Goal: Book appointment/travel/reservation

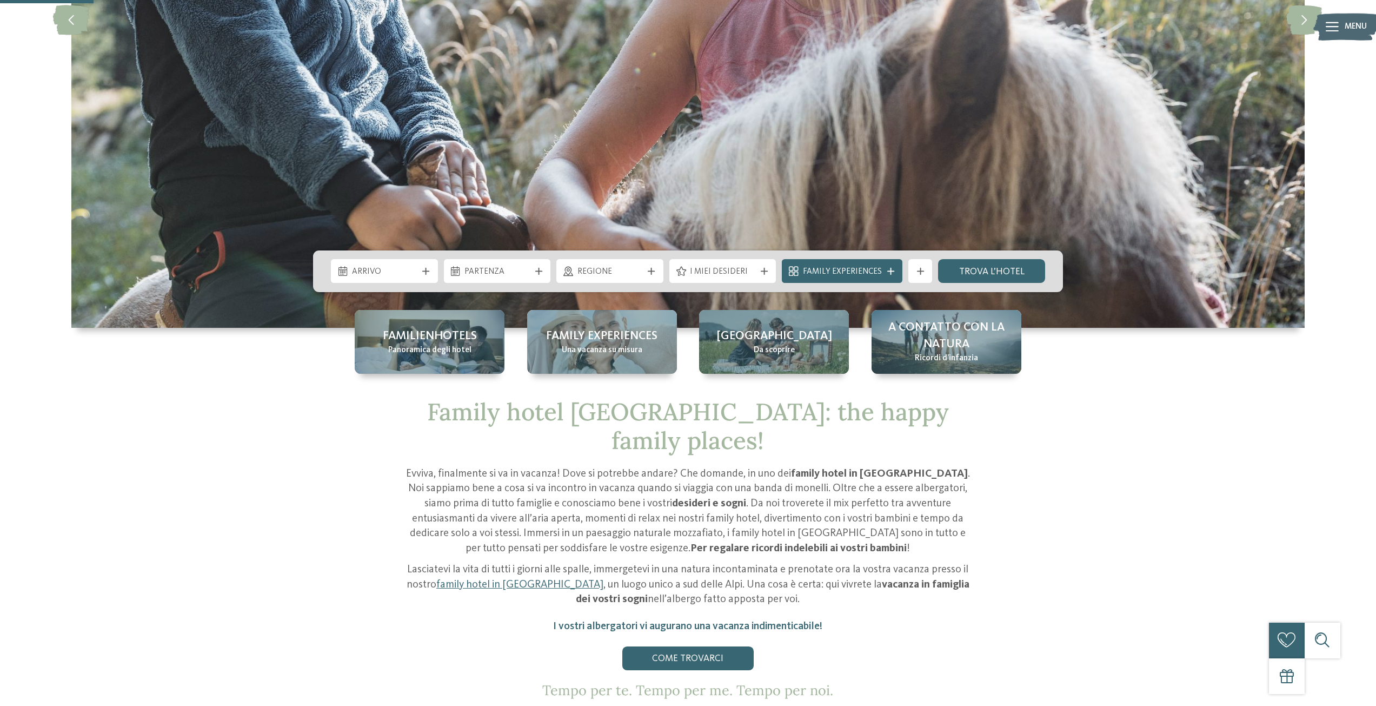
scroll to position [379, 0]
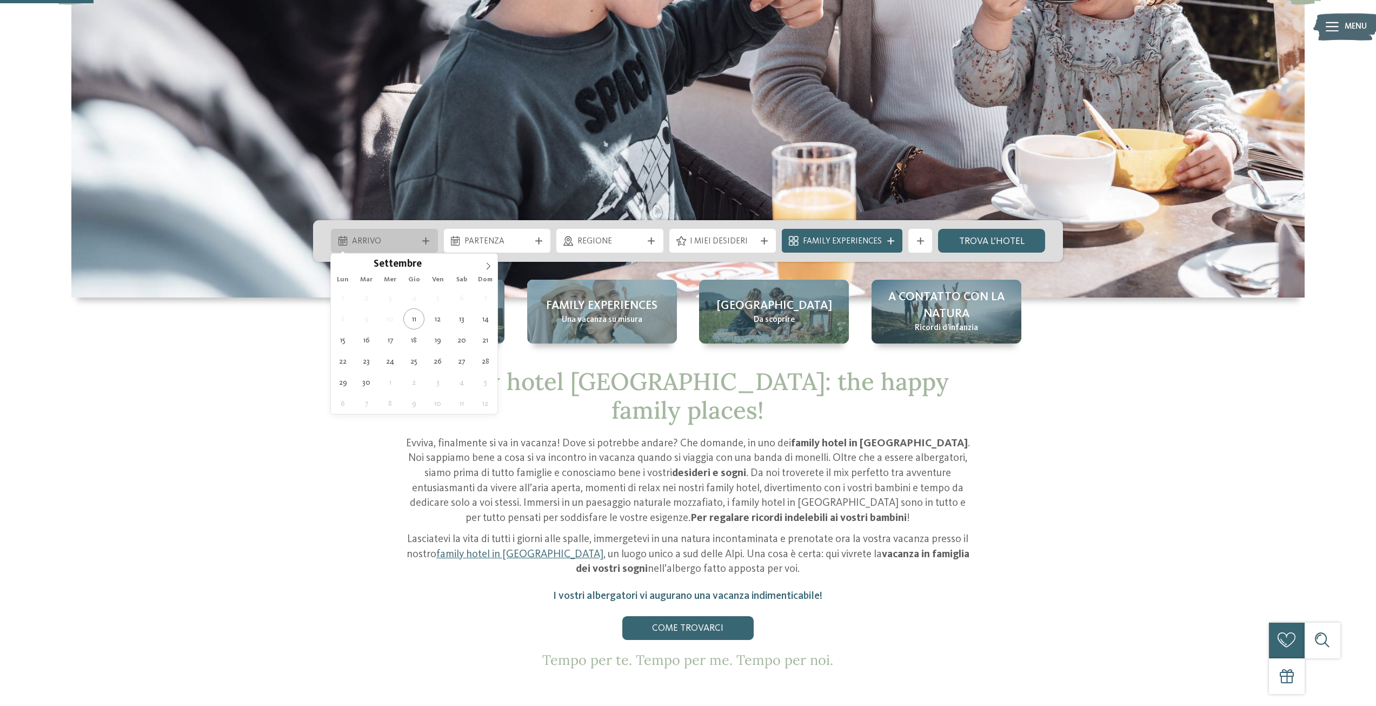
click at [399, 240] on span "Arrivo" at bounding box center [384, 242] width 65 height 12
click at [487, 266] on icon at bounding box center [489, 266] width 8 height 8
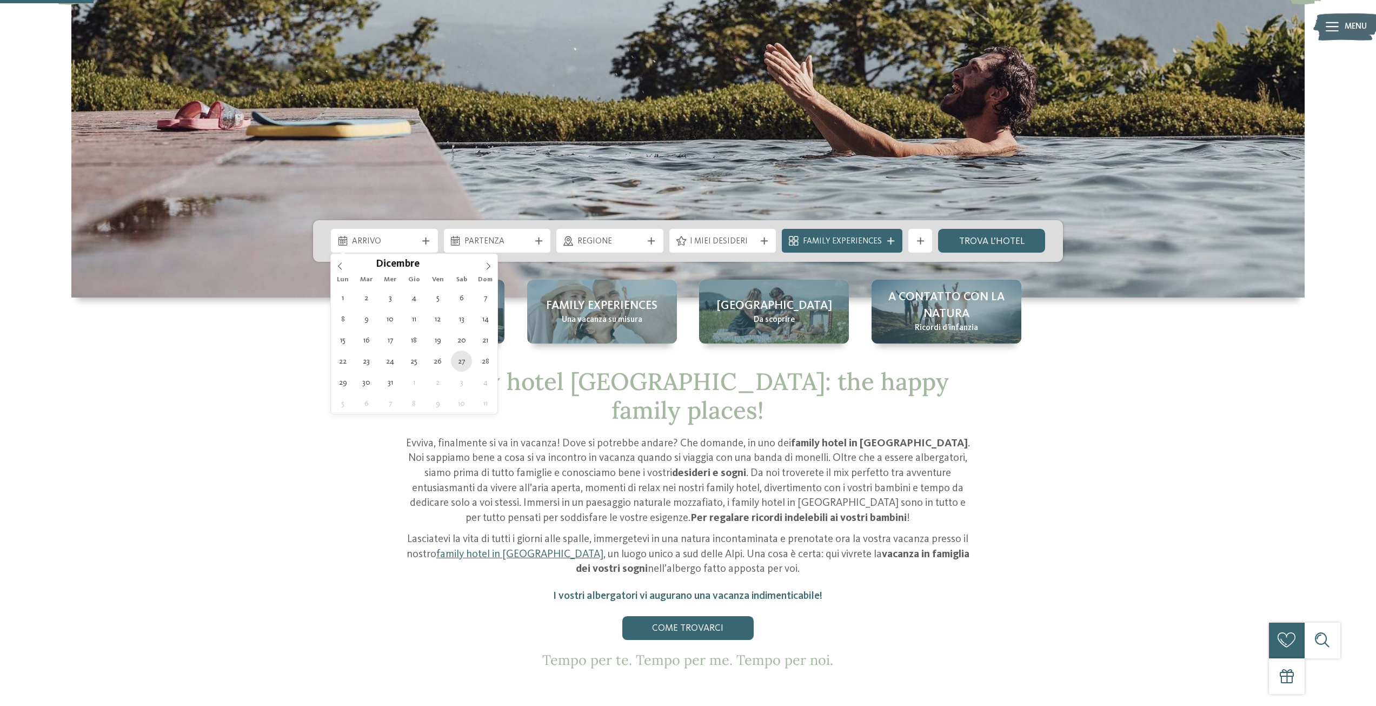
type div "[DATE]"
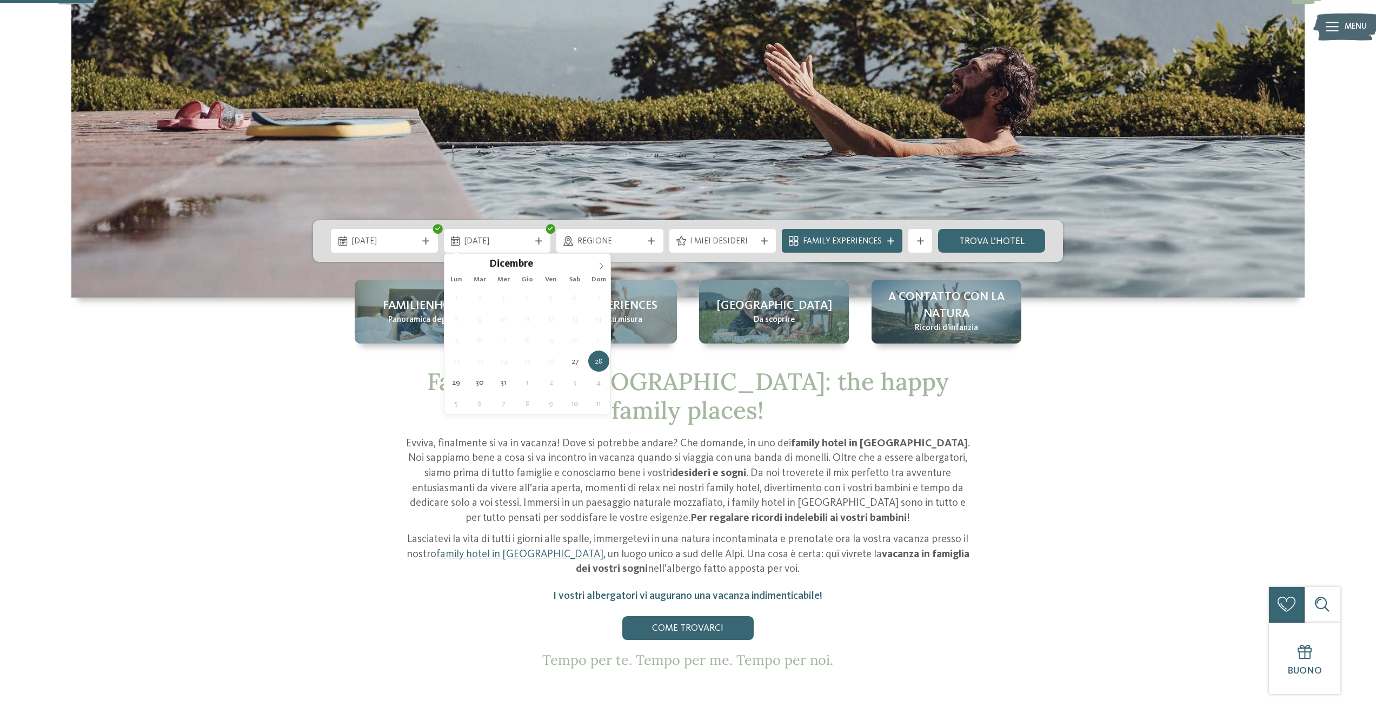
type input "****"
click at [600, 267] on icon at bounding box center [602, 266] width 8 height 8
type div "[DATE]"
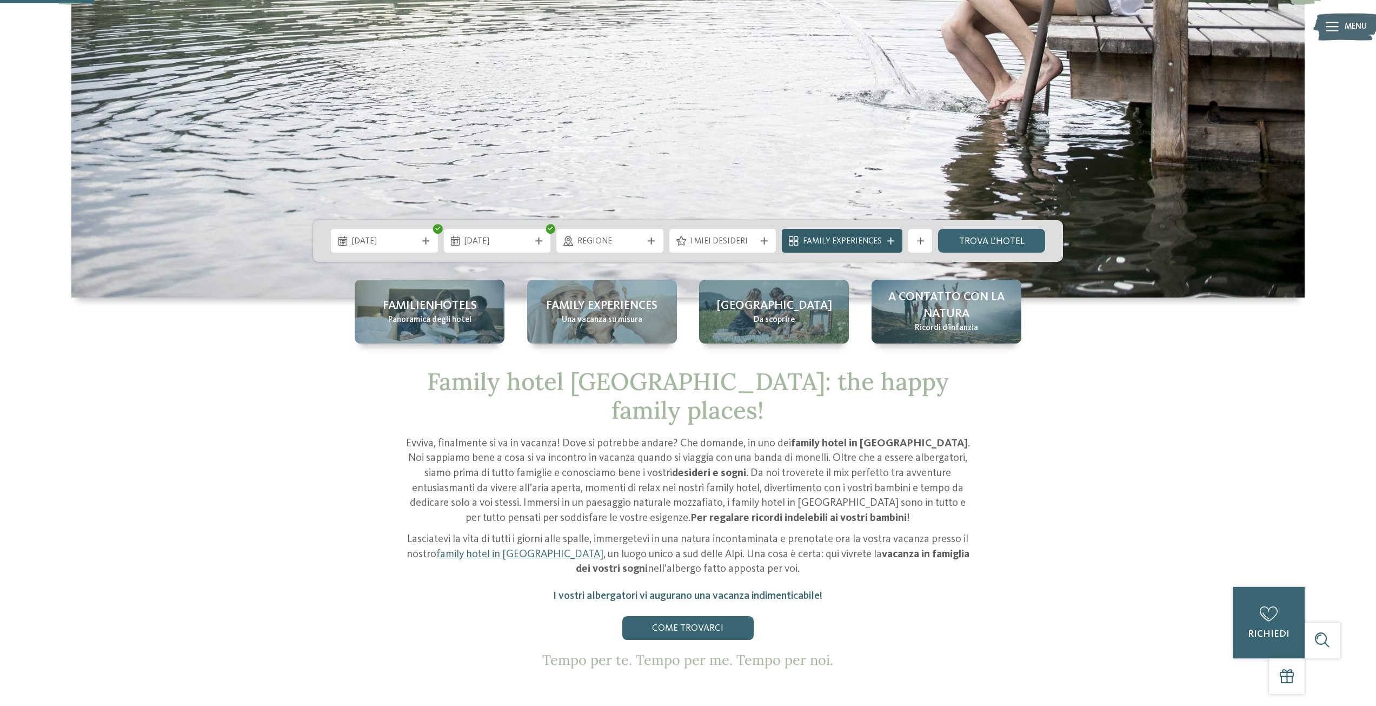
click at [854, 249] on div "Family Experiences" at bounding box center [842, 241] width 121 height 24
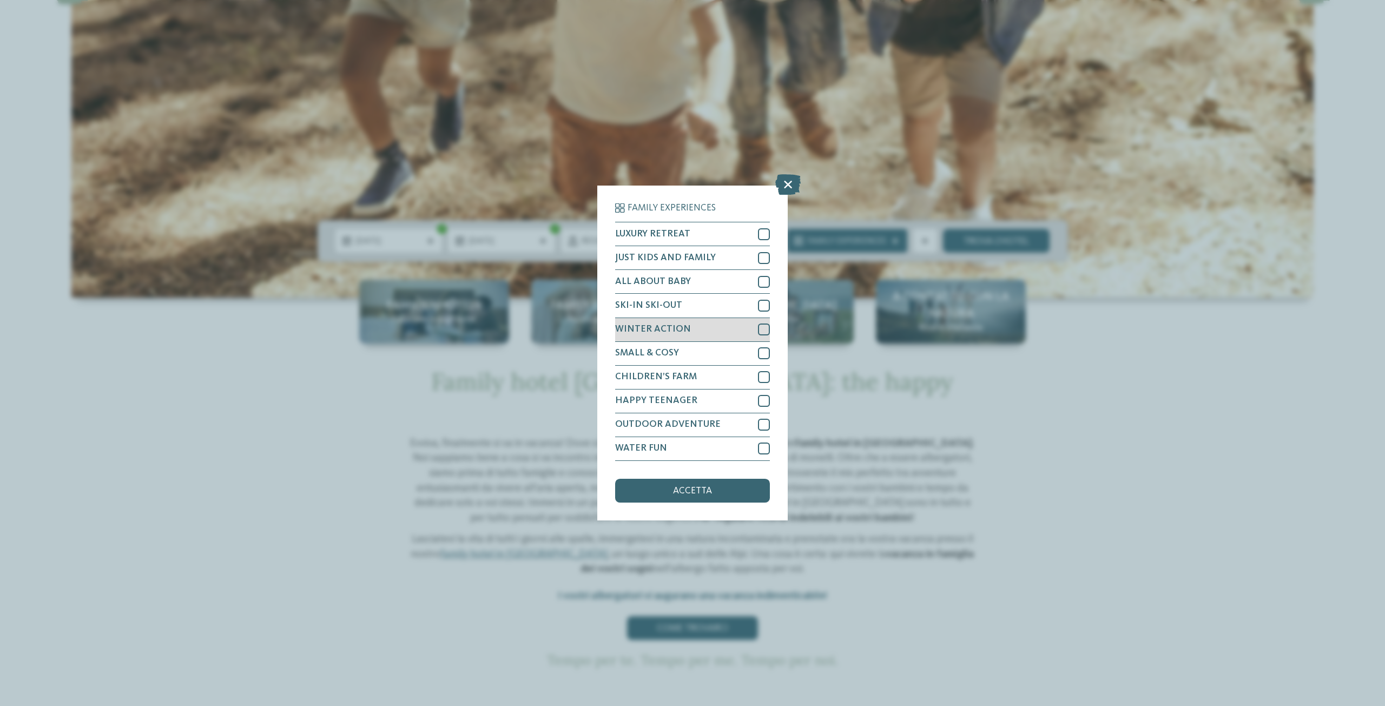
click at [762, 327] on div at bounding box center [764, 329] width 12 height 12
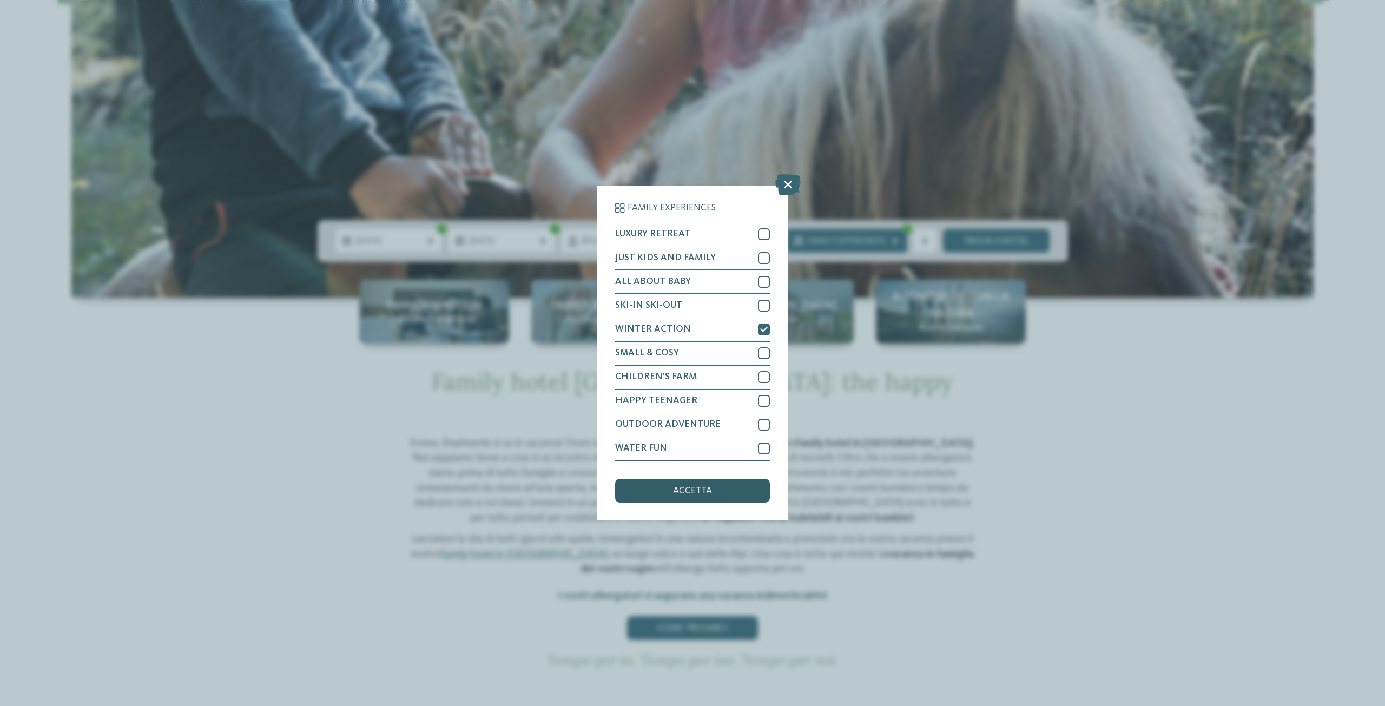
click at [687, 490] on span "accetta" at bounding box center [692, 491] width 39 height 10
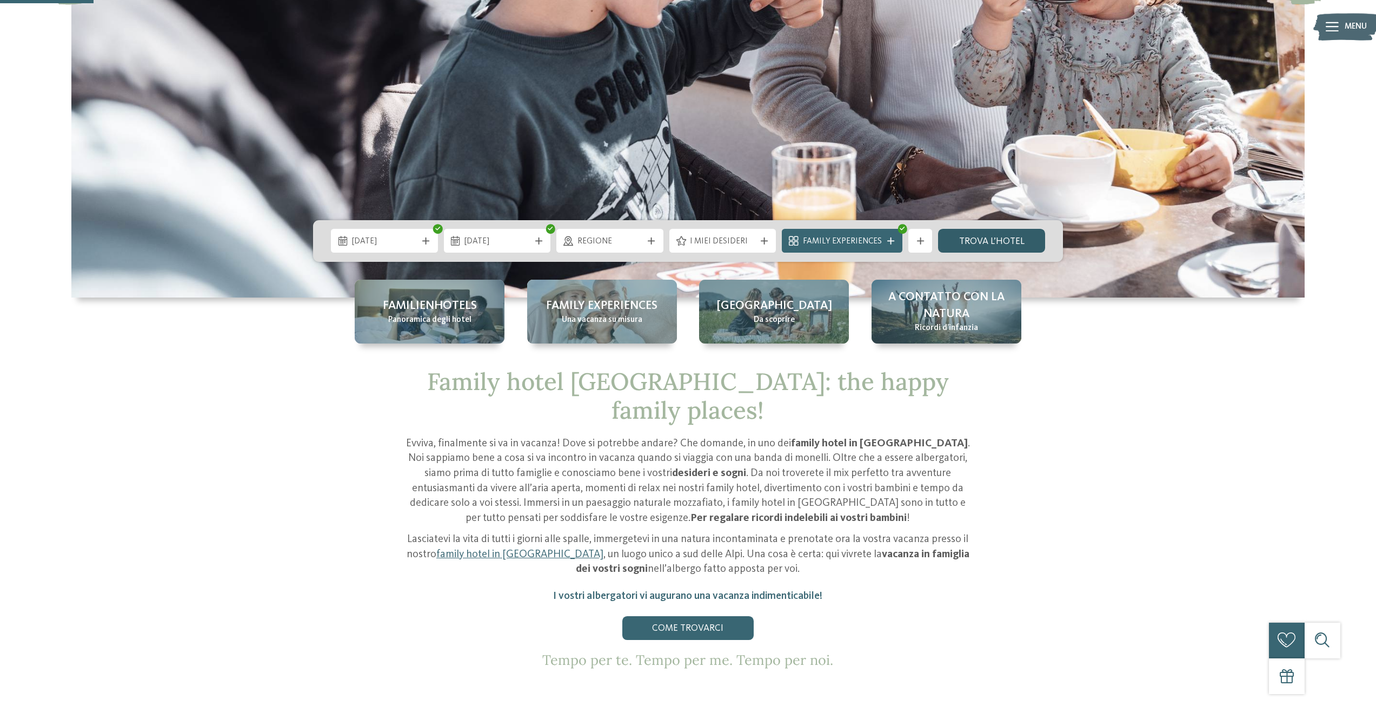
click at [1005, 236] on link "trova l’hotel" at bounding box center [991, 241] width 107 height 24
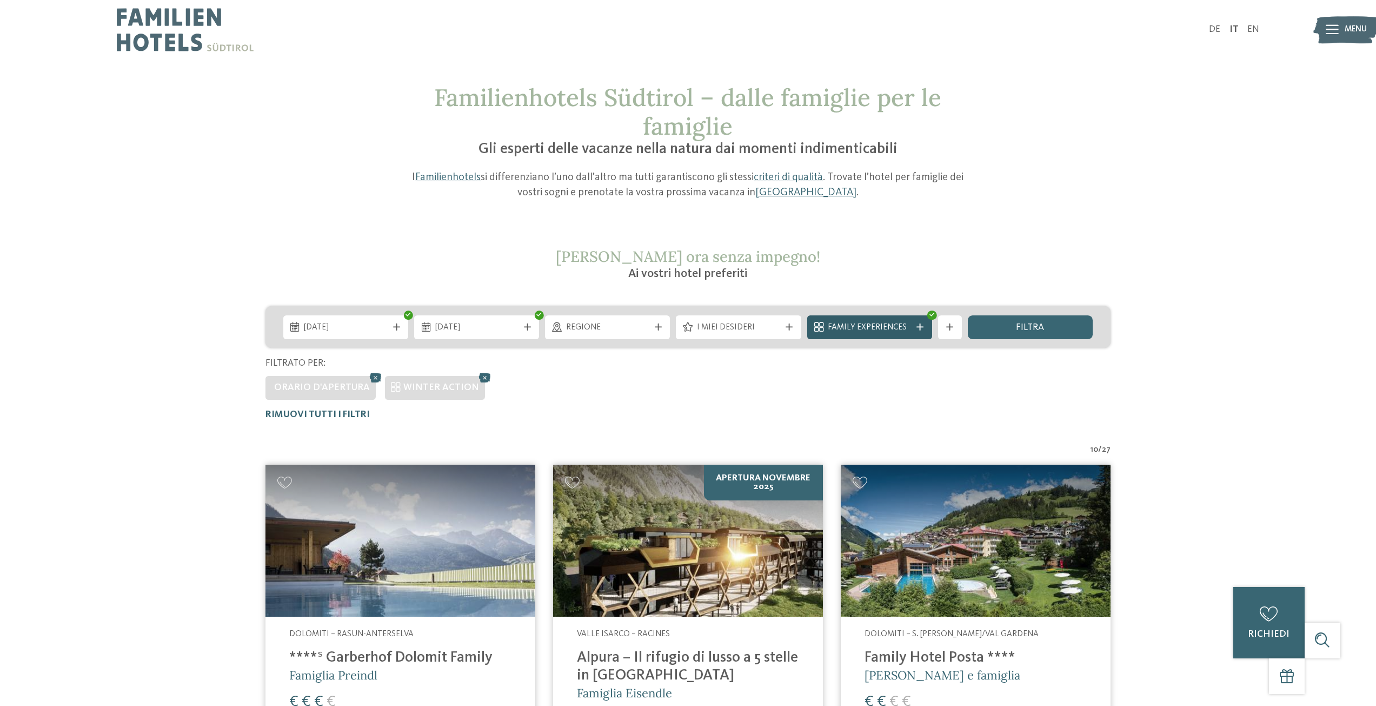
click at [837, 323] on span "Family Experiences" at bounding box center [869, 328] width 83 height 12
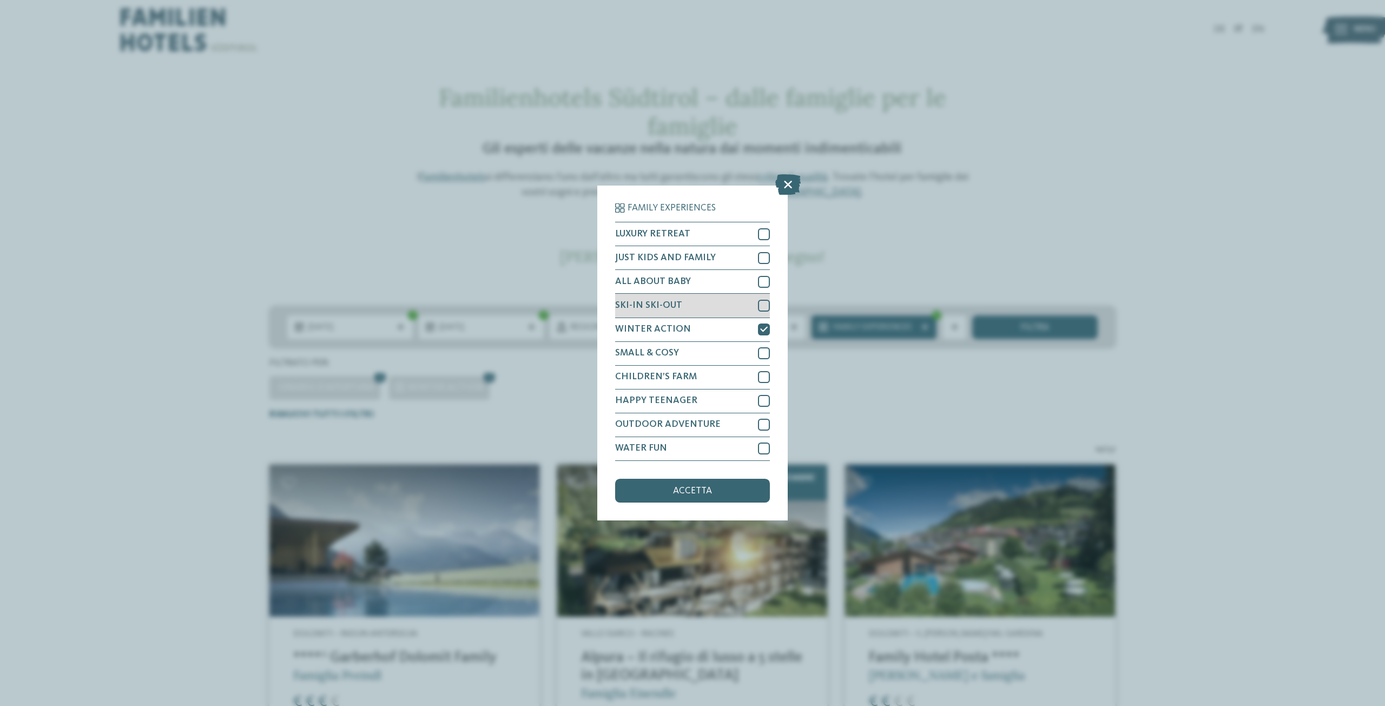
click at [760, 308] on div at bounding box center [764, 306] width 12 height 12
click at [767, 252] on div at bounding box center [764, 258] width 12 height 12
click at [660, 489] on div "accetta" at bounding box center [692, 491] width 155 height 24
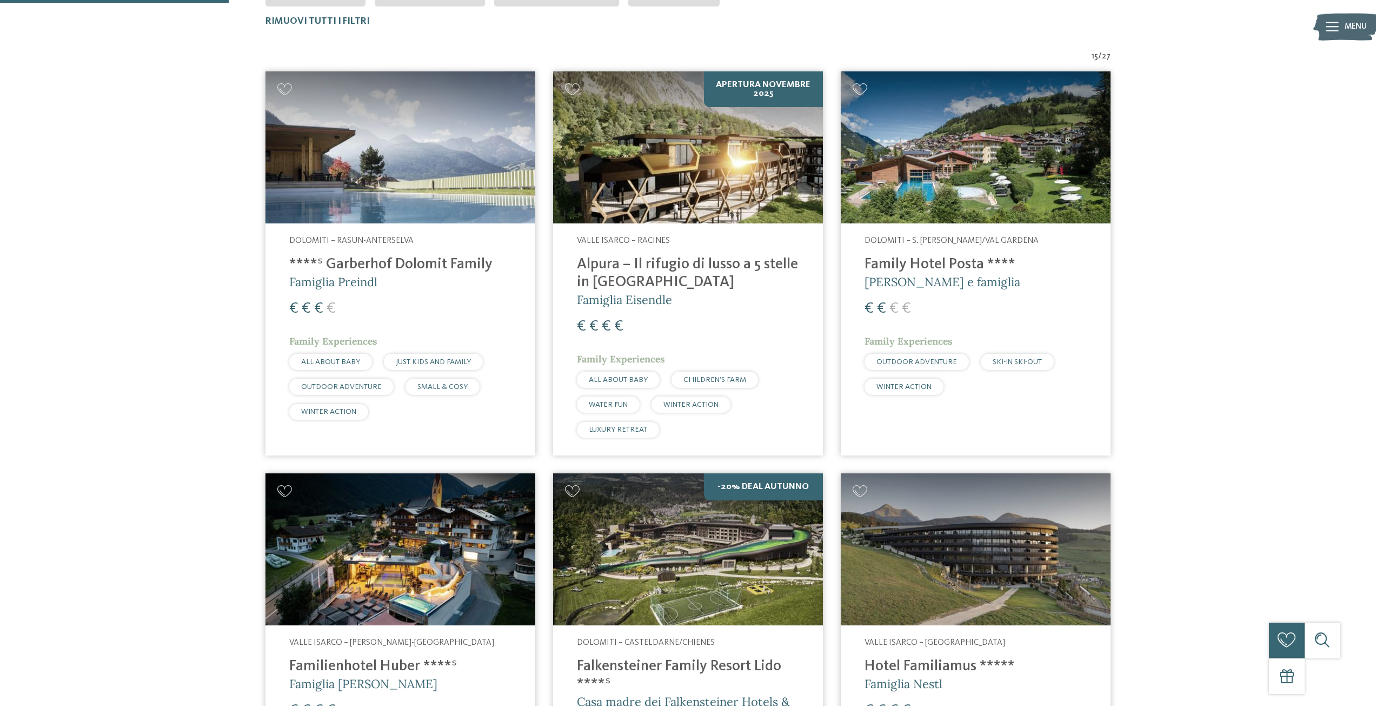
scroll to position [396, 0]
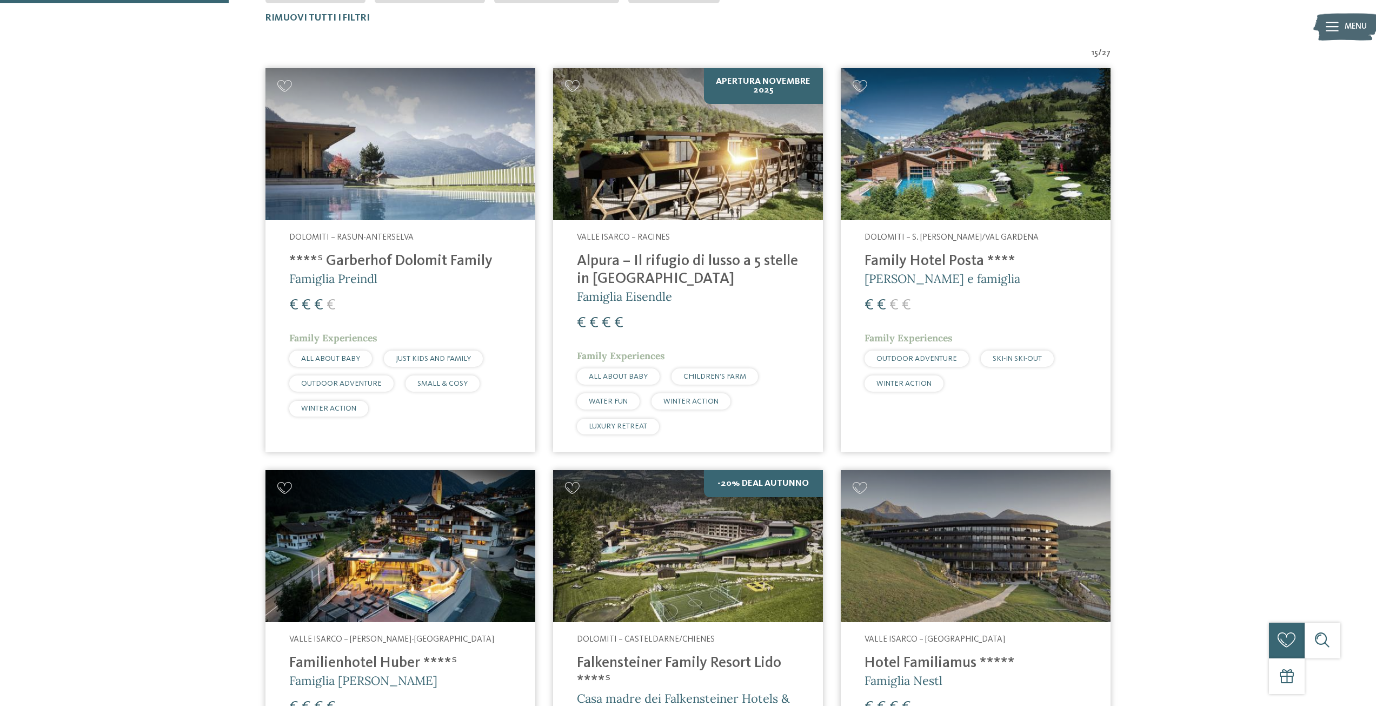
click at [360, 190] on img at bounding box center [401, 144] width 270 height 152
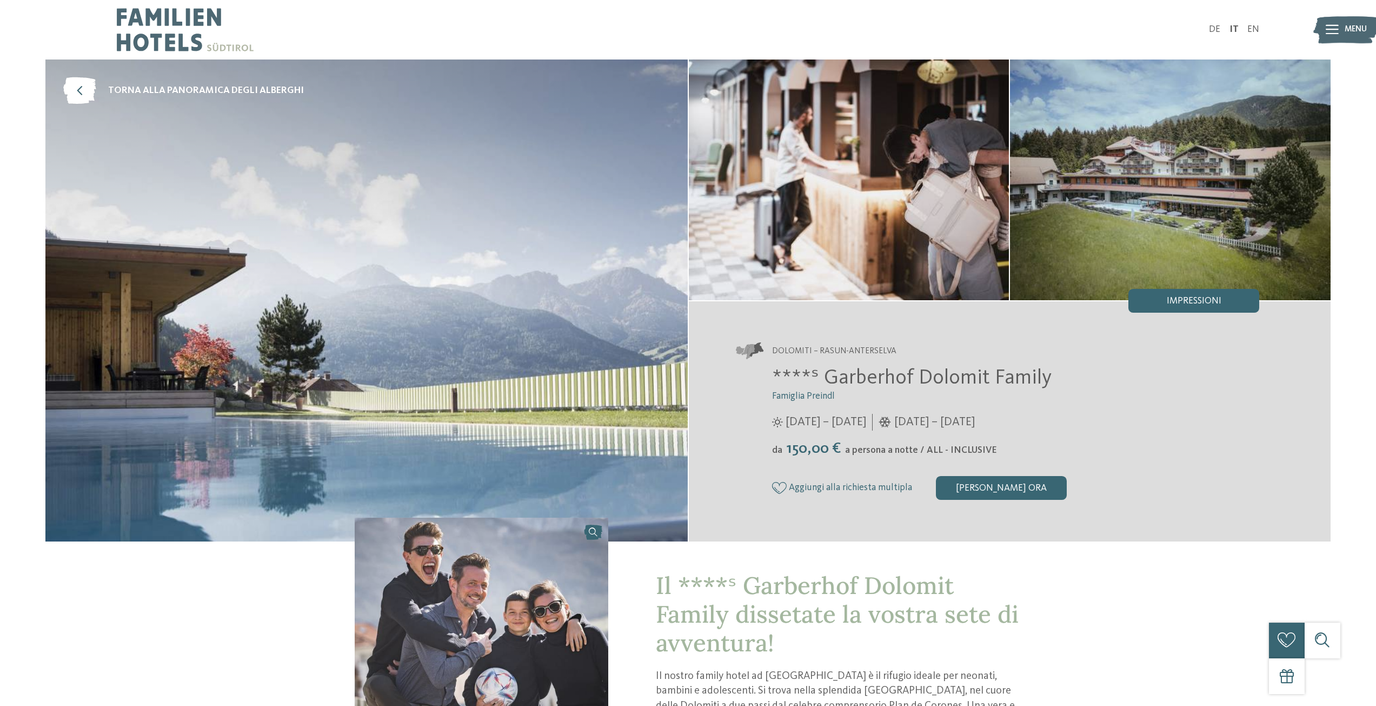
click at [466, 194] on img at bounding box center [366, 300] width 643 height 482
click at [1171, 305] on span "Impressioni" at bounding box center [1194, 301] width 55 height 10
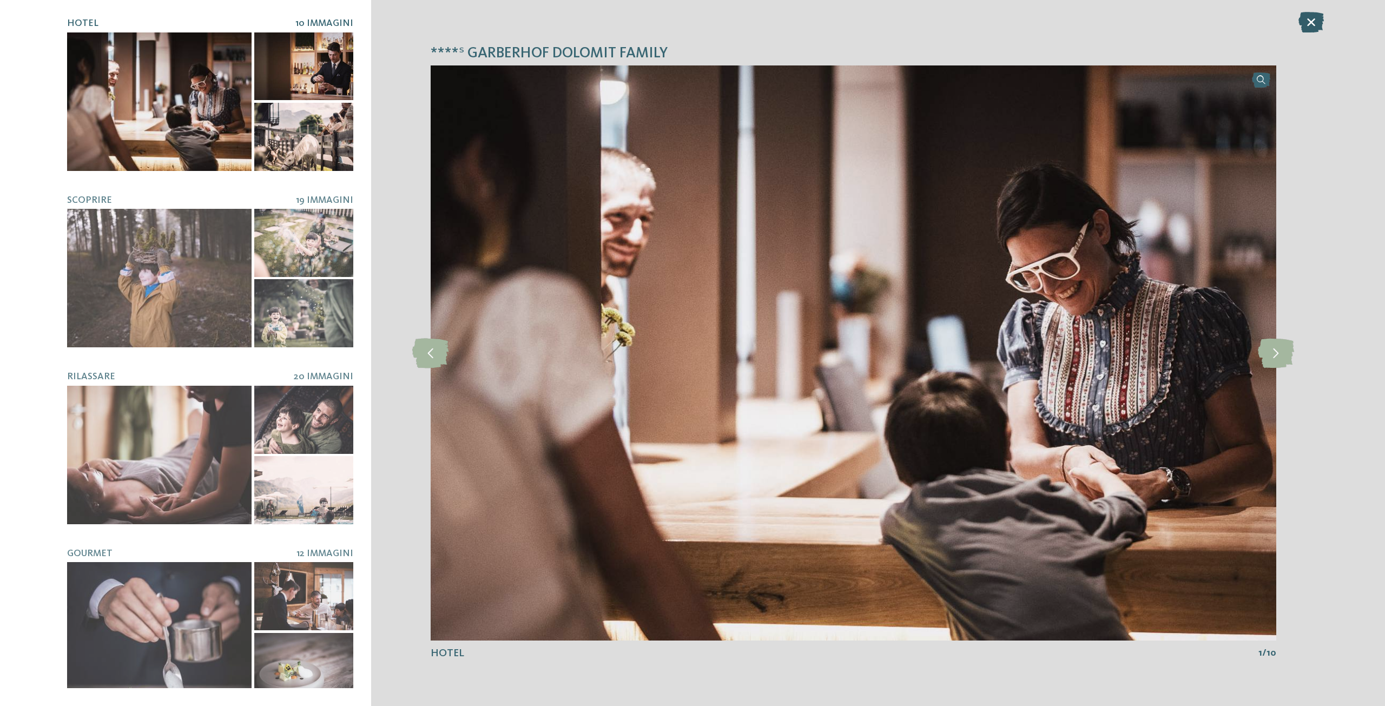
click at [1310, 22] on icon at bounding box center [1310, 22] width 25 height 21
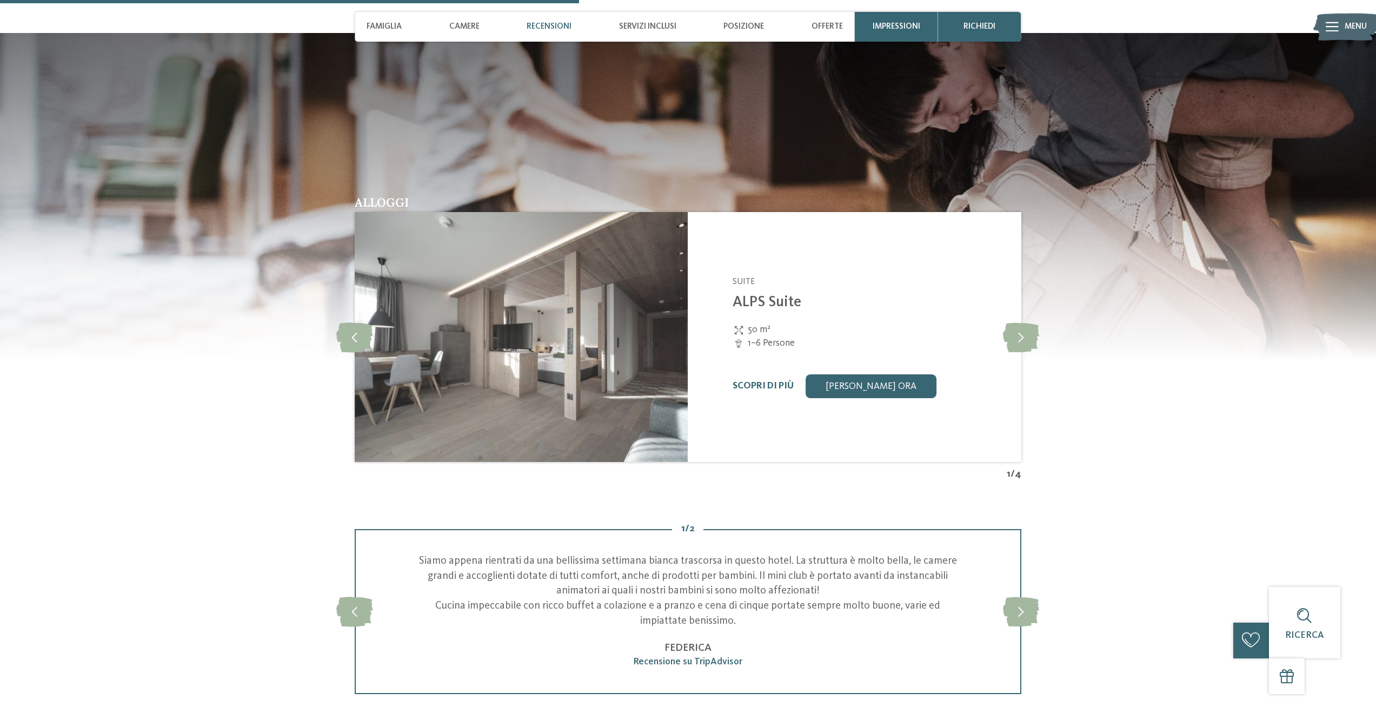
scroll to position [1893, 0]
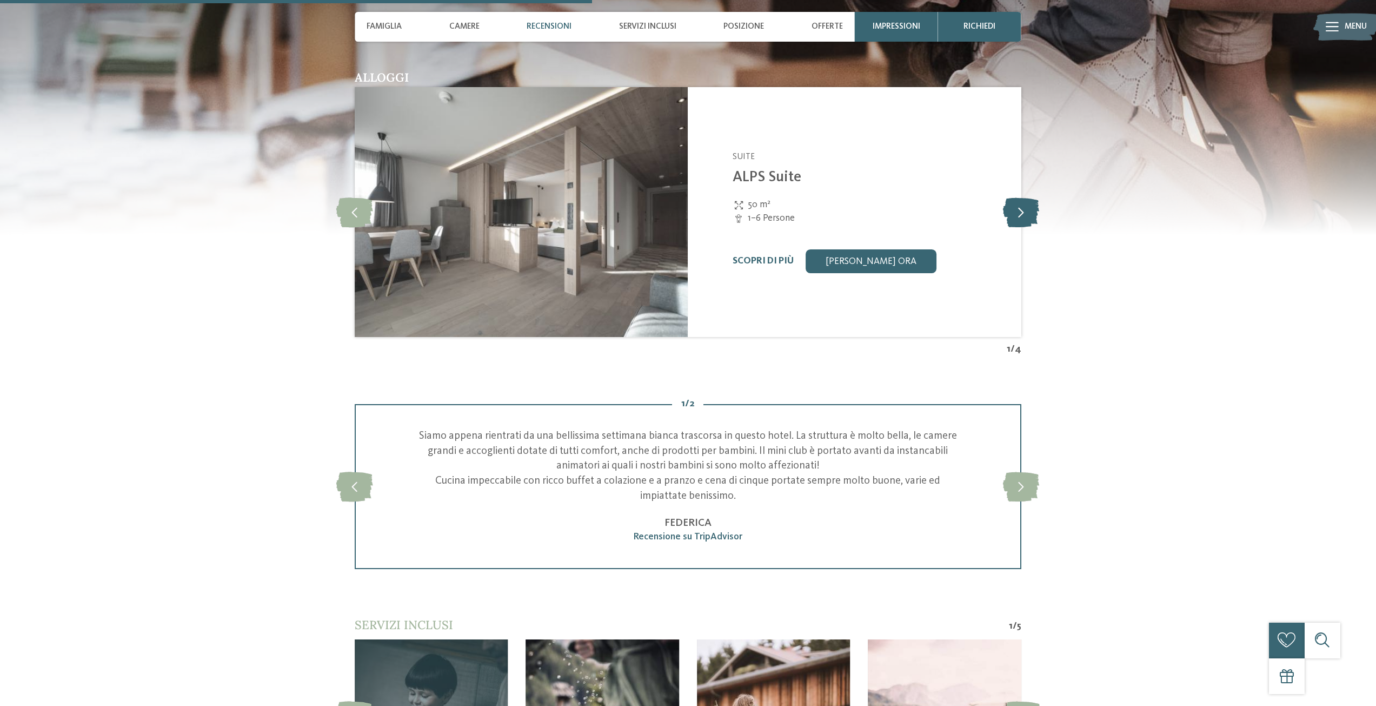
click at [1025, 214] on icon at bounding box center [1021, 212] width 36 height 30
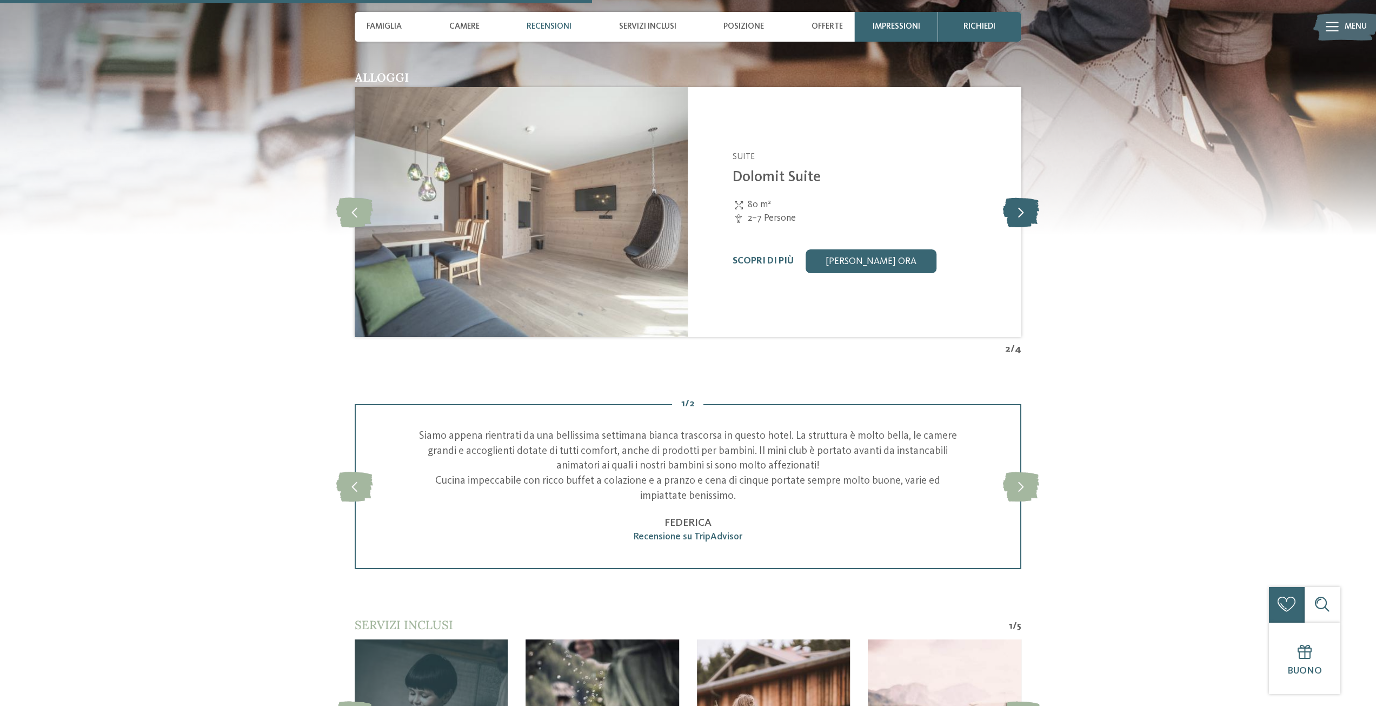
click at [1025, 214] on icon at bounding box center [1021, 212] width 36 height 30
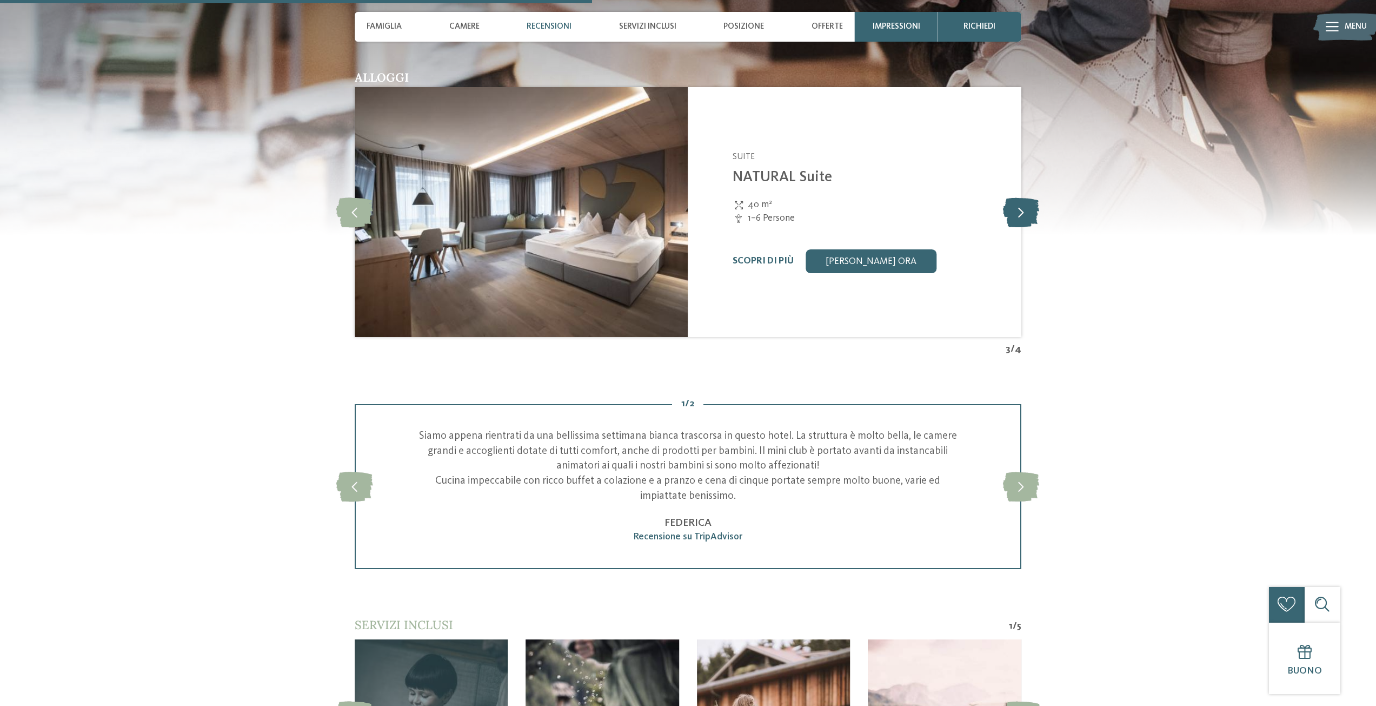
click at [1025, 214] on icon at bounding box center [1021, 212] width 36 height 30
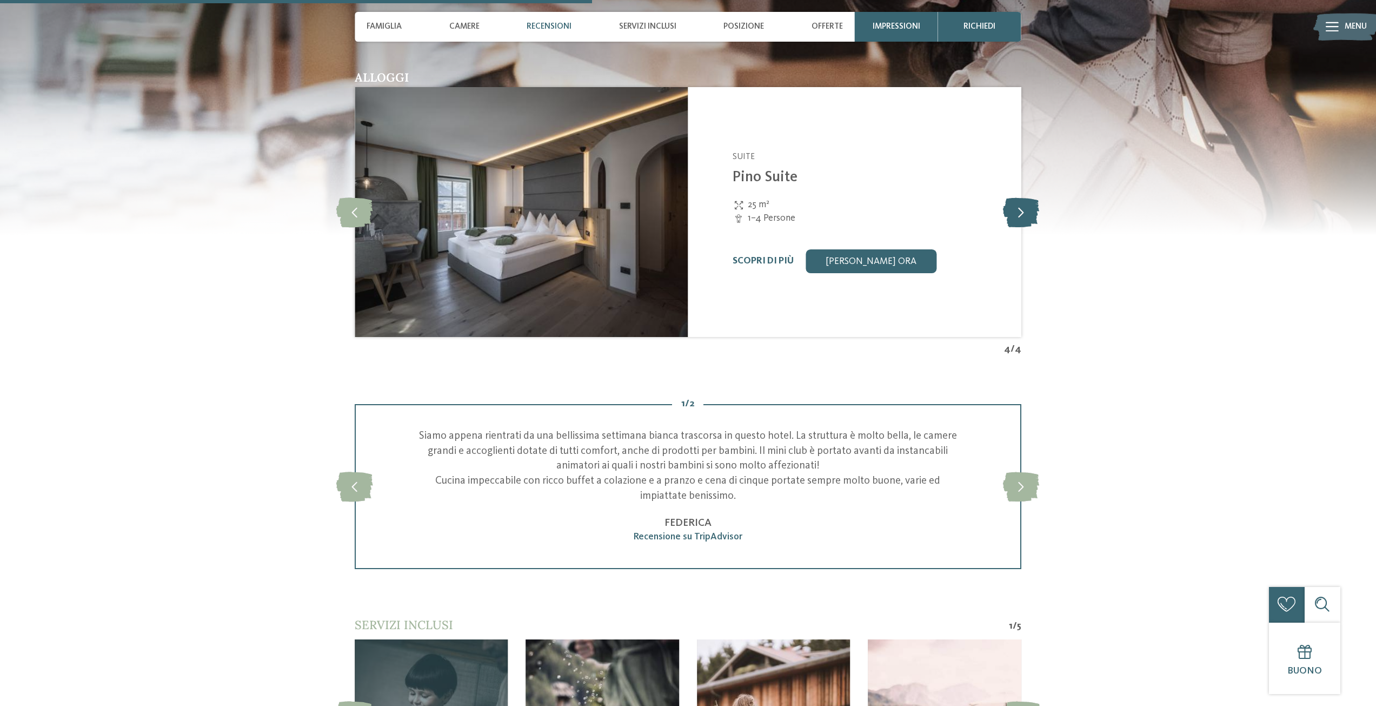
click at [1025, 214] on icon at bounding box center [1021, 212] width 36 height 30
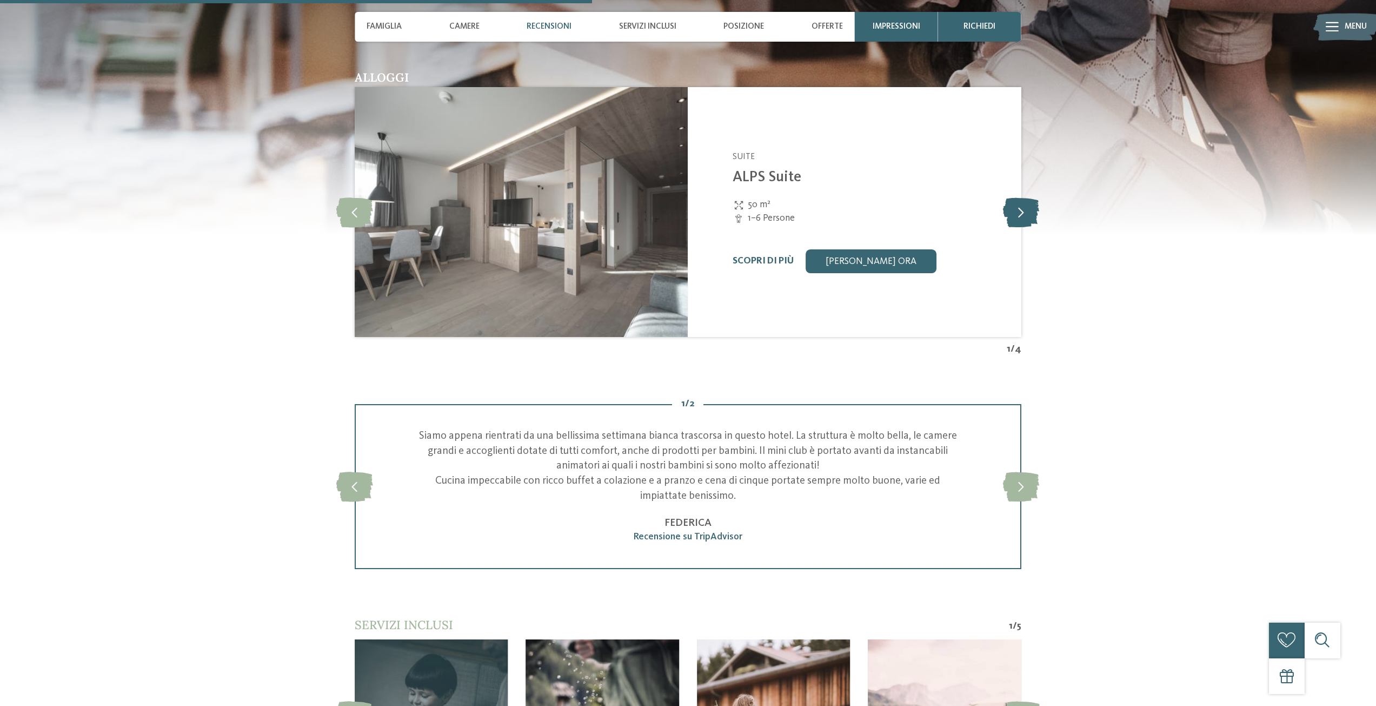
click at [1025, 214] on icon at bounding box center [1021, 212] width 36 height 30
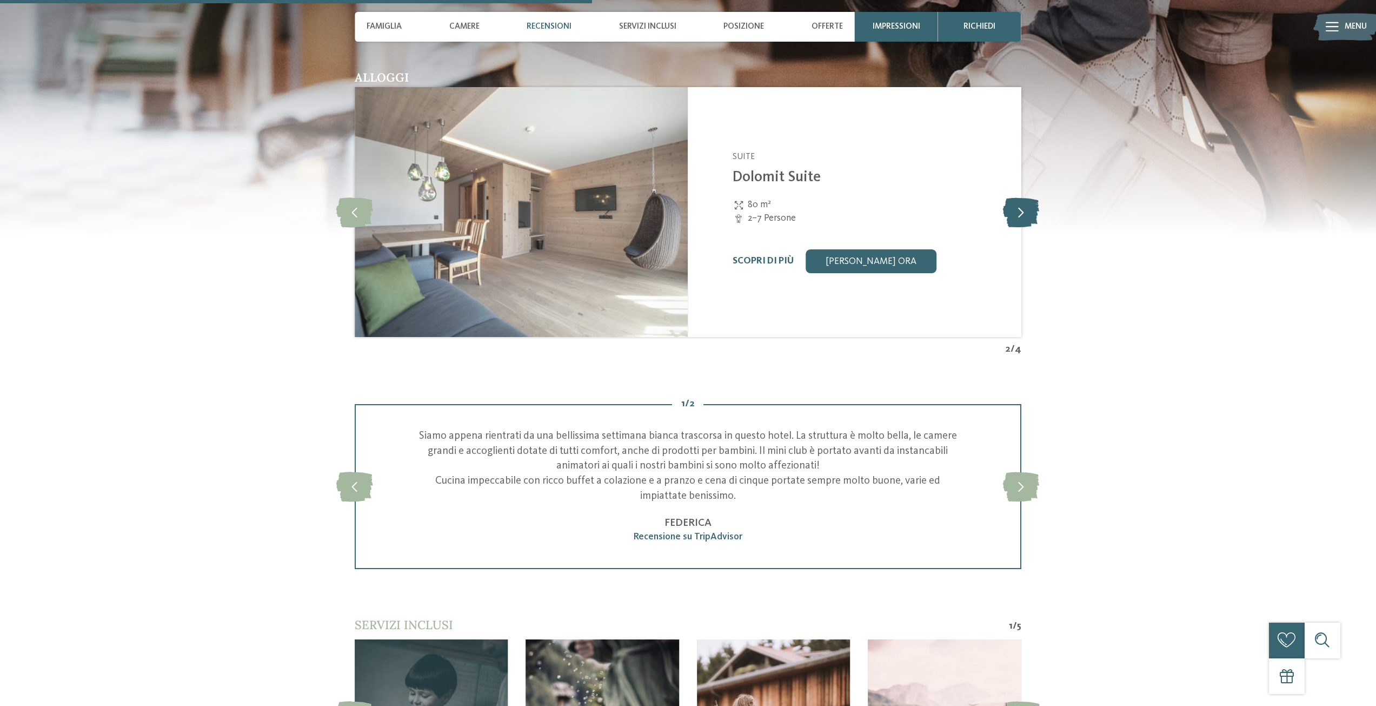
click at [1025, 214] on icon at bounding box center [1021, 212] width 36 height 30
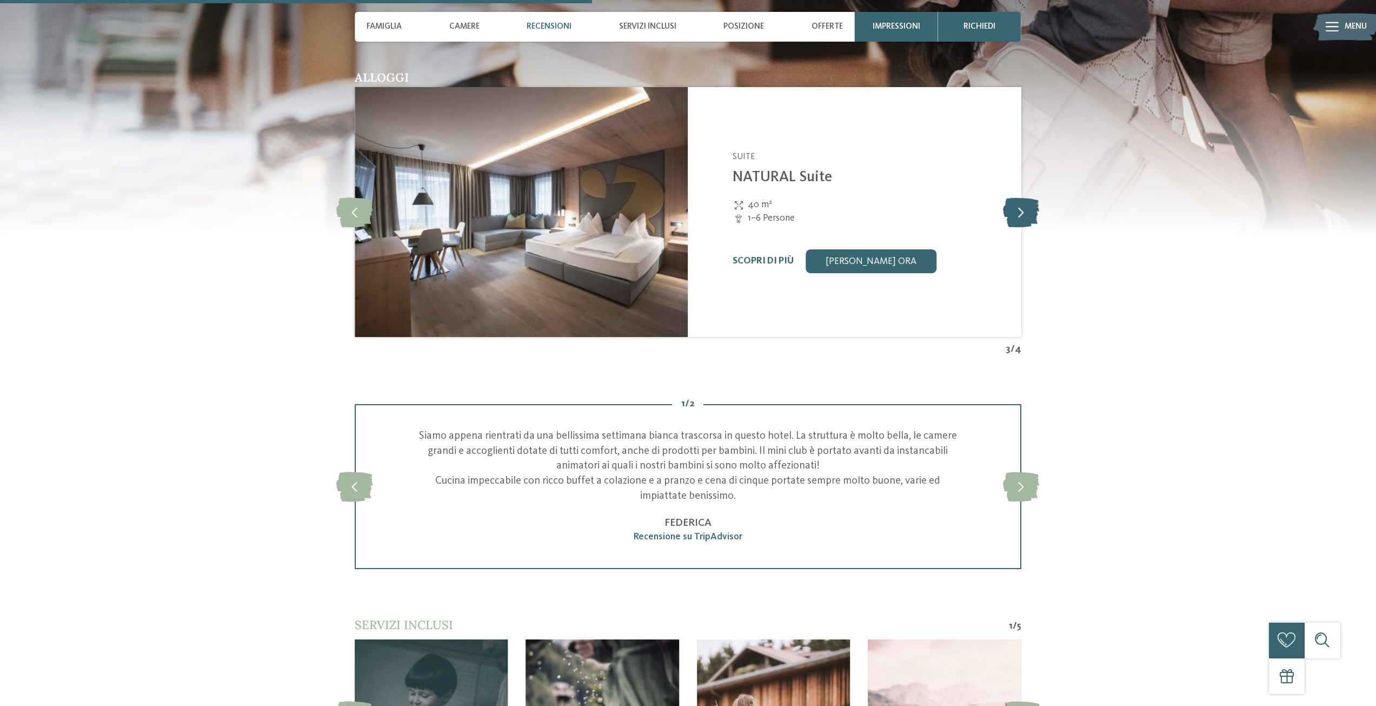
click at [1025, 214] on icon at bounding box center [1021, 212] width 36 height 30
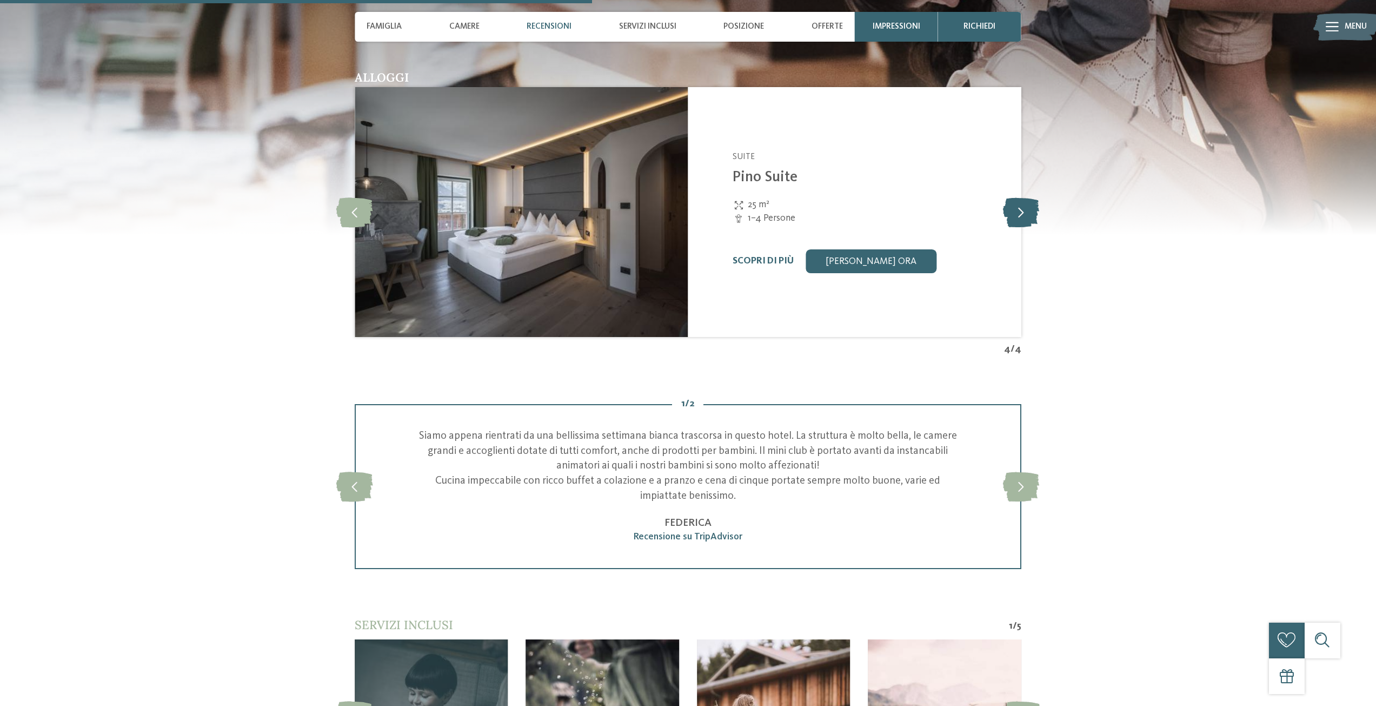
click at [1025, 214] on icon at bounding box center [1021, 212] width 36 height 30
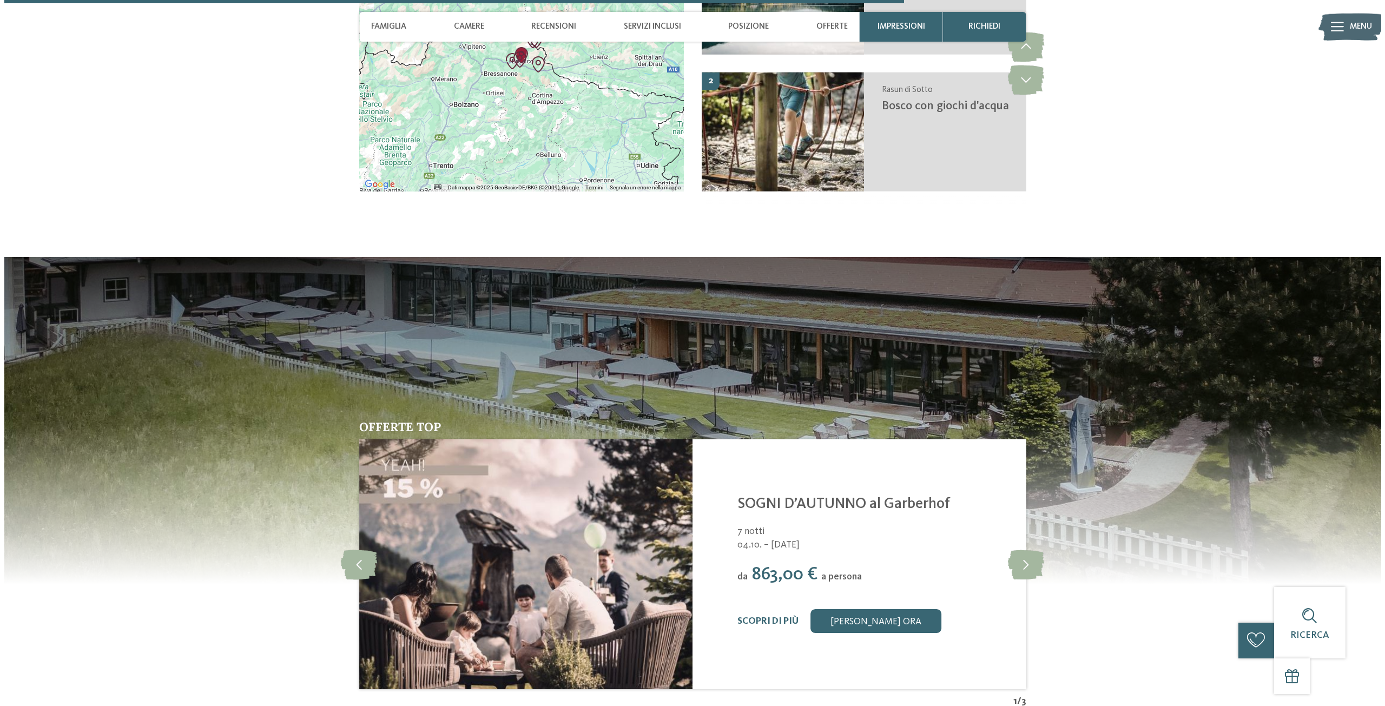
scroll to position [2867, 0]
